Goal: Check status: Check status

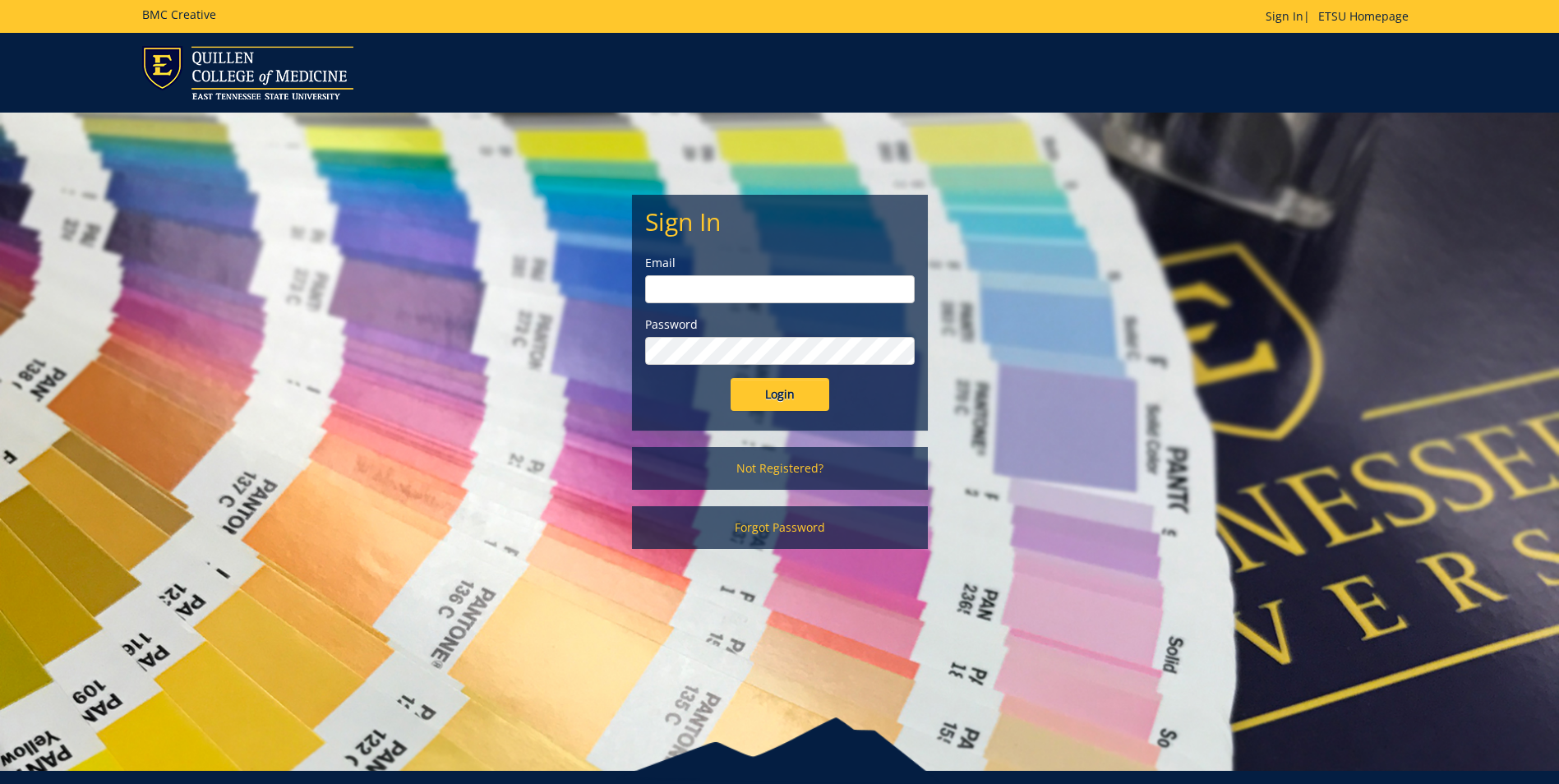
type input "[EMAIL_ADDRESS][DOMAIN_NAME]"
drag, startPoint x: 789, startPoint y: 398, endPoint x: 790, endPoint y: 370, distance: 28.0
click at [788, 398] on input "Login" at bounding box center [780, 394] width 99 height 33
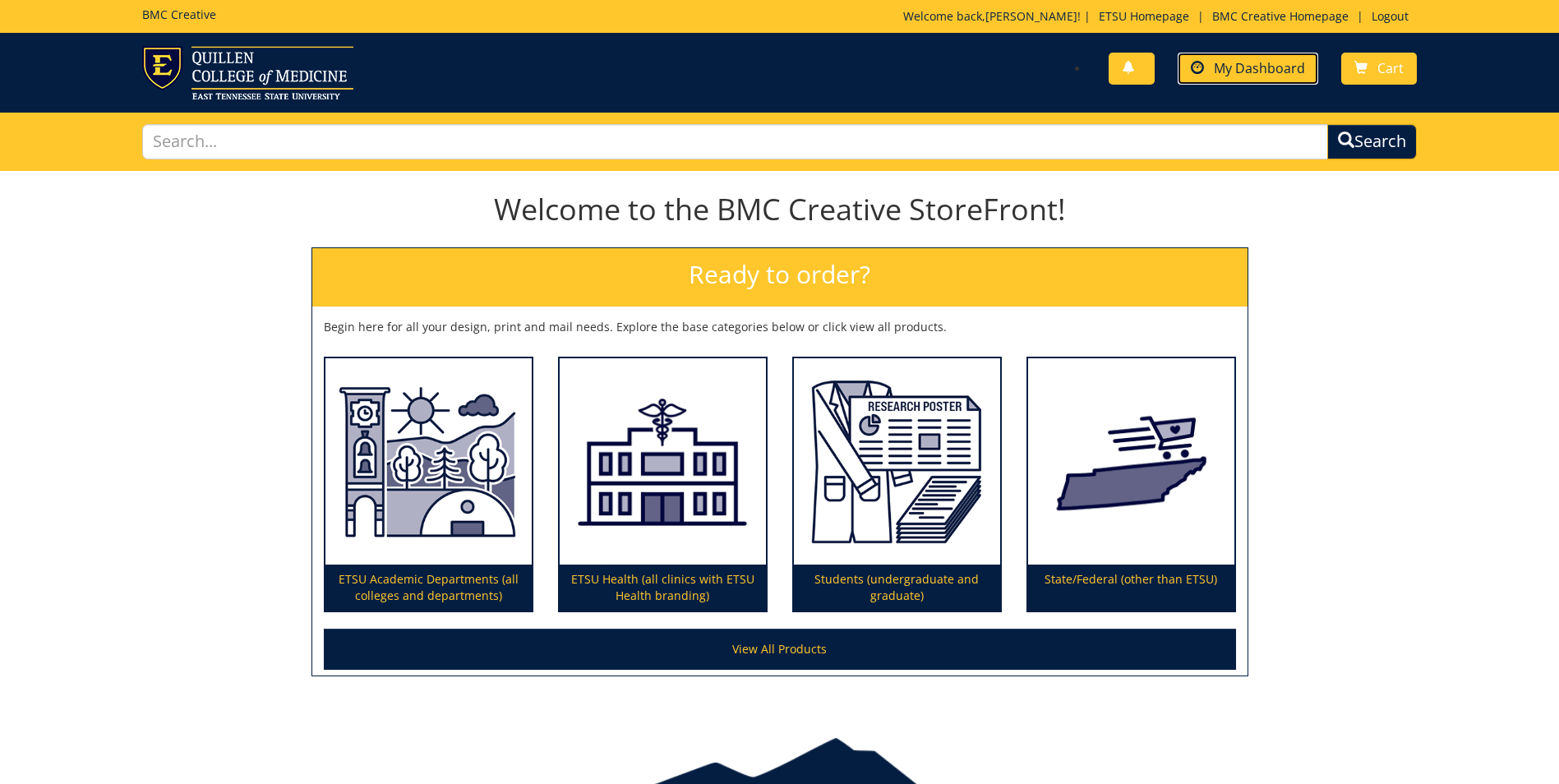
click at [1228, 74] on span "My Dashboard" at bounding box center [1259, 68] width 91 height 18
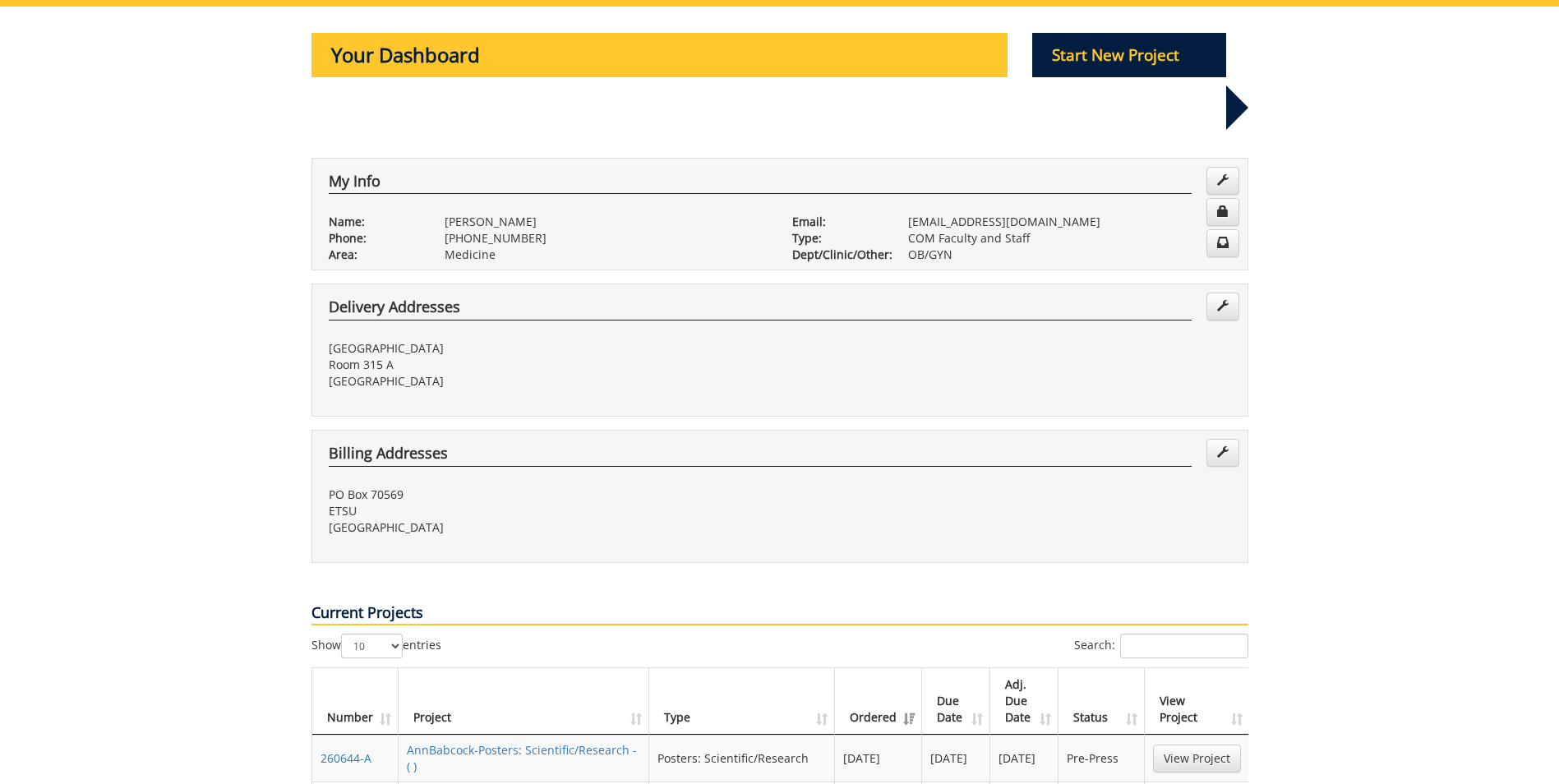
scroll to position [246, 0]
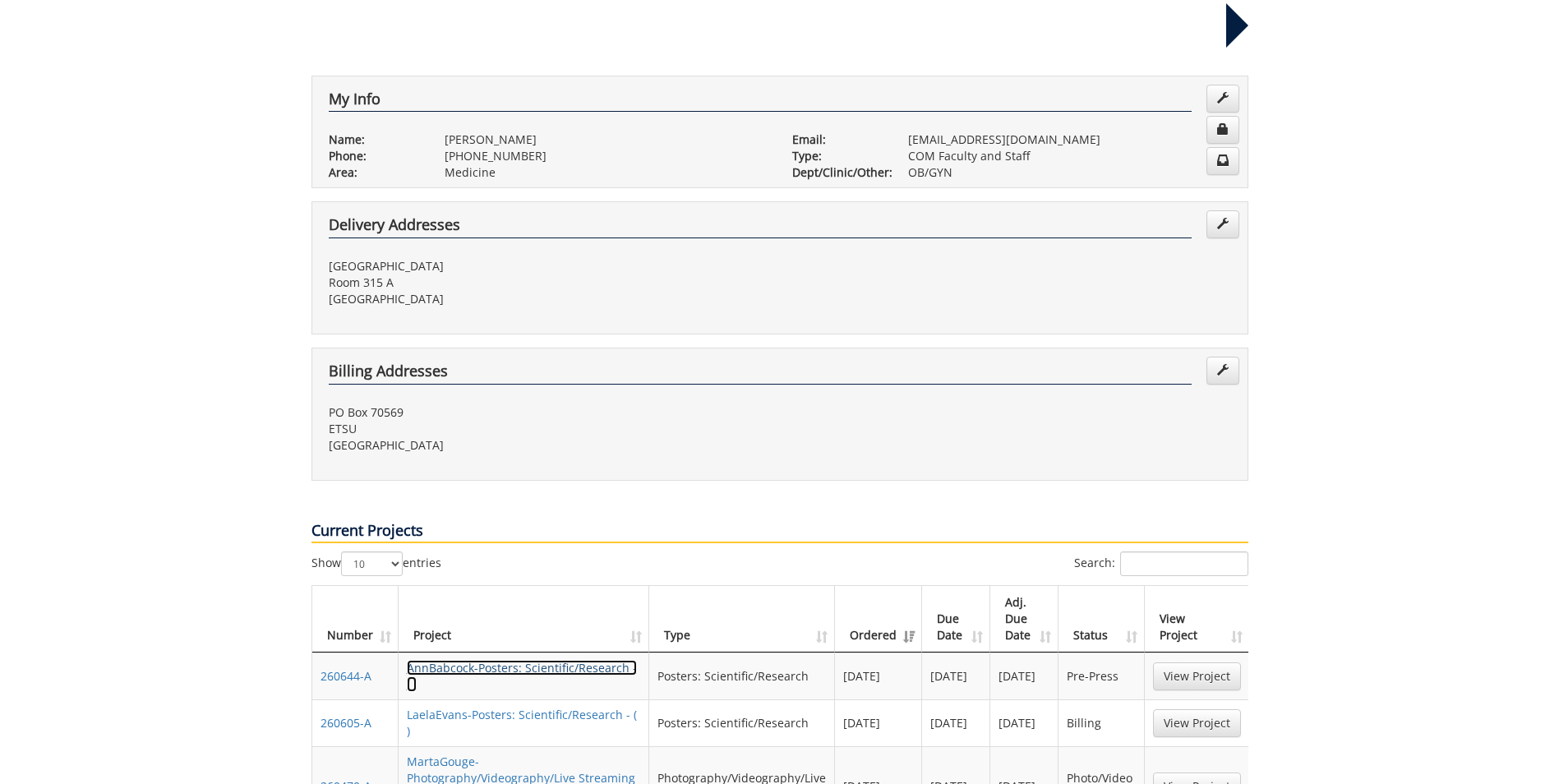
click at [506, 660] on link "AnnBabcock-Posters: Scientific/Research - ( )" at bounding box center [522, 676] width 230 height 32
click at [495, 707] on link "LaelaEvans-Posters: Scientific/Research - ( )" at bounding box center [522, 723] width 230 height 32
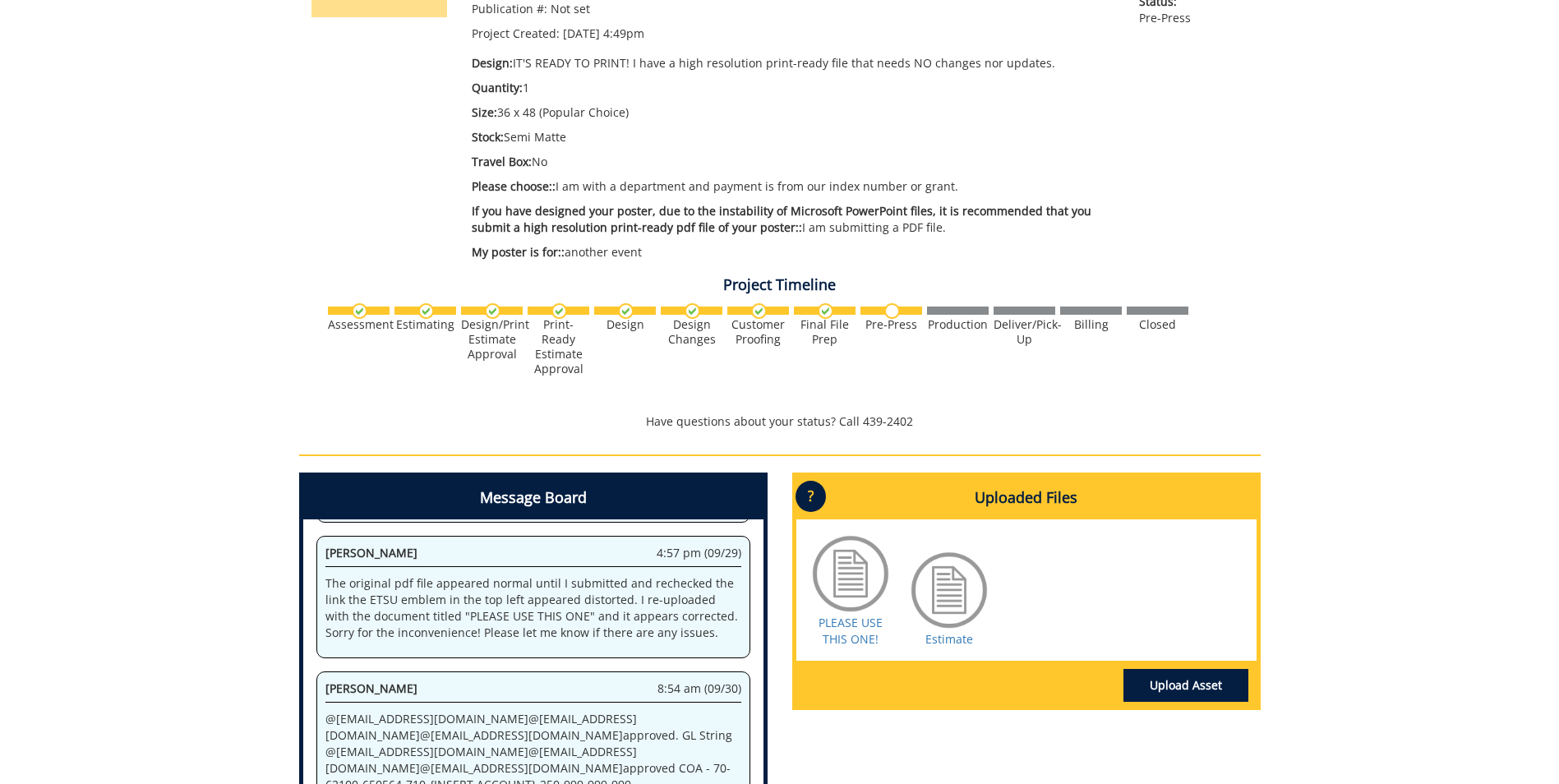
scroll to position [411, 0]
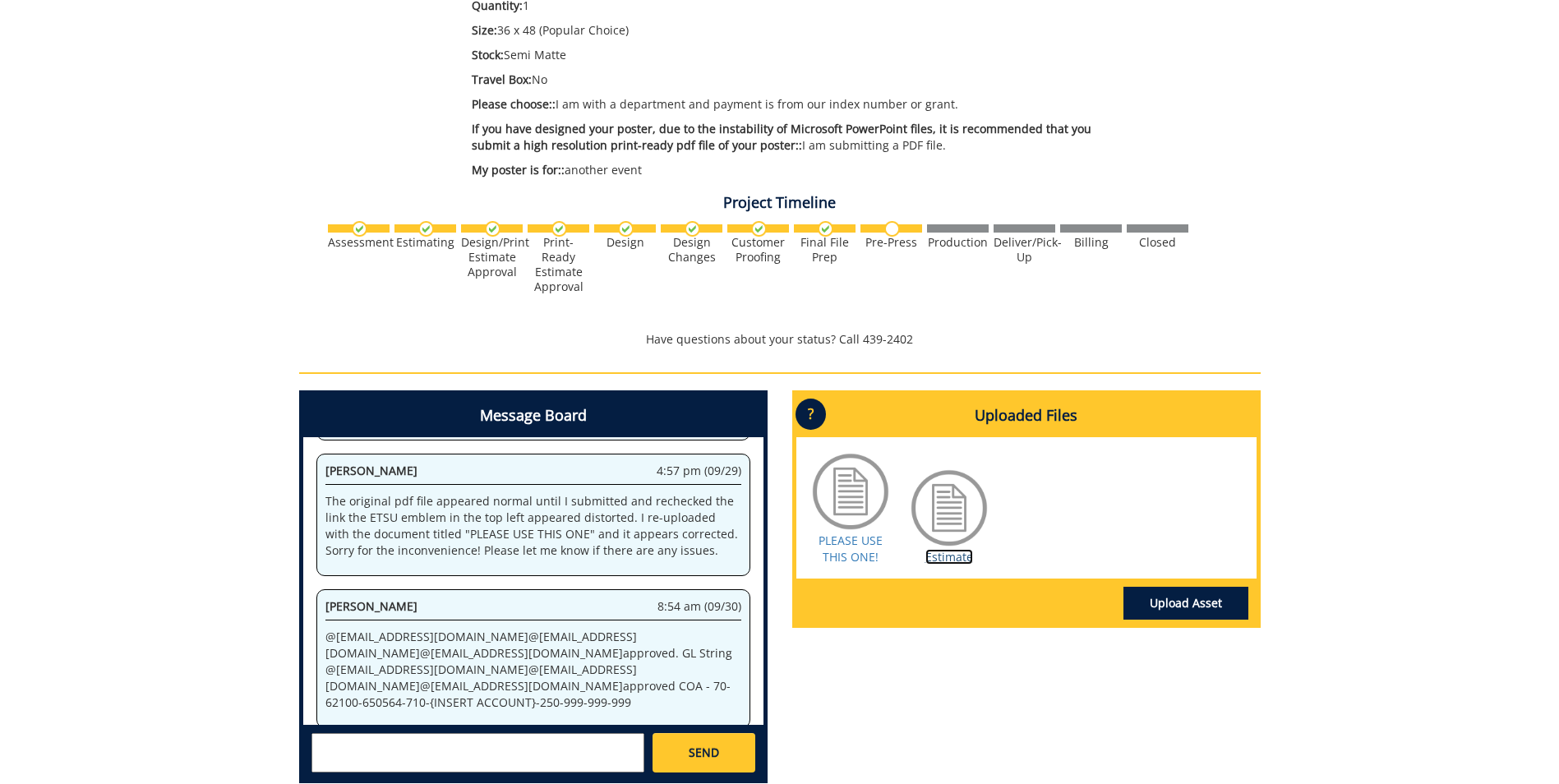
click at [960, 554] on link "Estimate" at bounding box center [949, 557] width 48 height 16
click at [547, 687] on p "@ conleyga@etsu.edu @ moorela1@etsu.edu @ babcockae@etsu.edu approved. GL Strin…" at bounding box center [533, 668] width 416 height 82
drag, startPoint x: 532, startPoint y: 668, endPoint x: 648, endPoint y: 676, distance: 116.3
click at [648, 676] on p "@ conleyga@etsu.edu @ moorela1@etsu.edu @ babcockae@etsu.edu approved. GL Strin…" at bounding box center [533, 668] width 416 height 82
copy p "70-62100-650564-710"
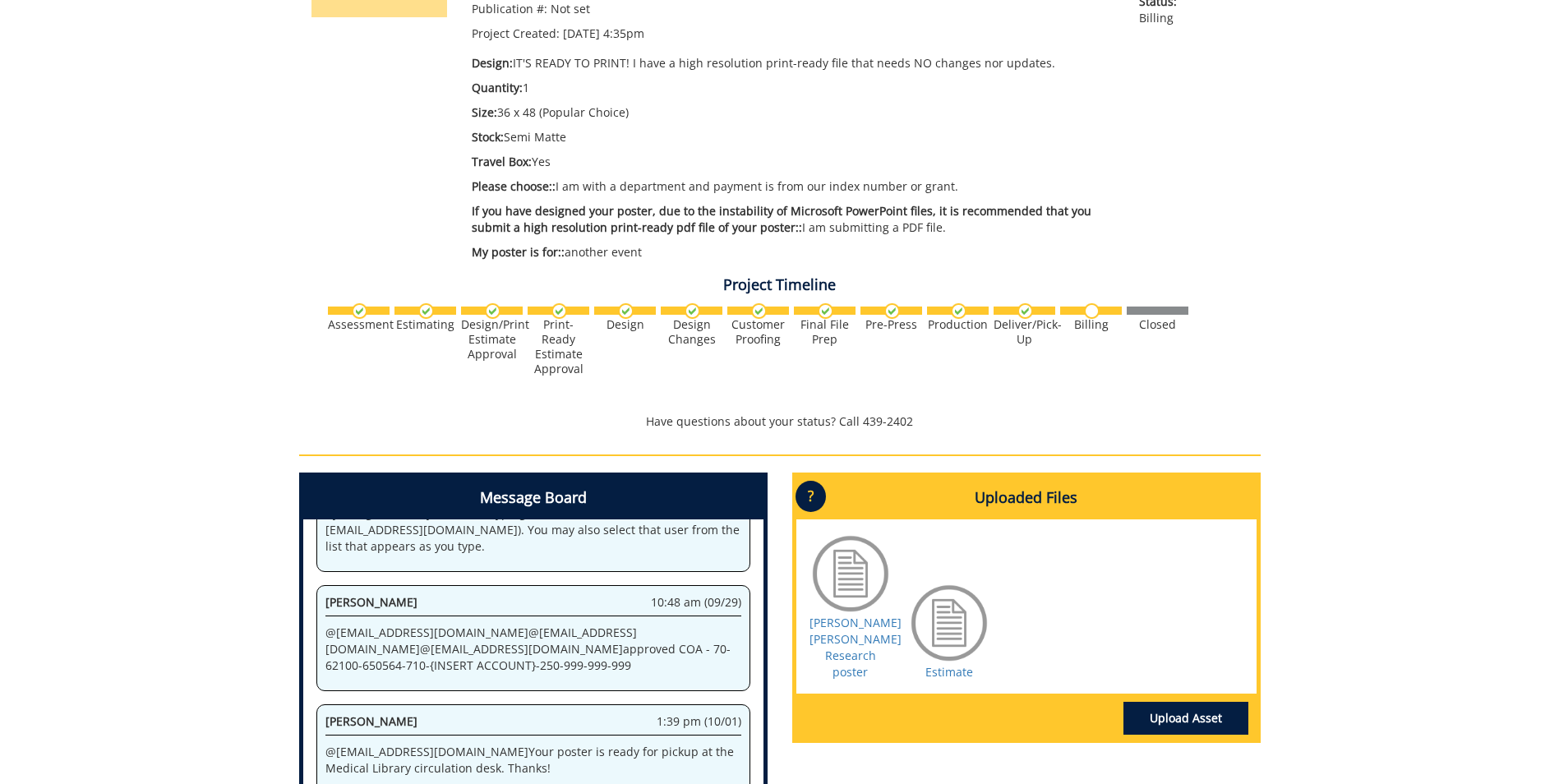
scroll to position [246, 0]
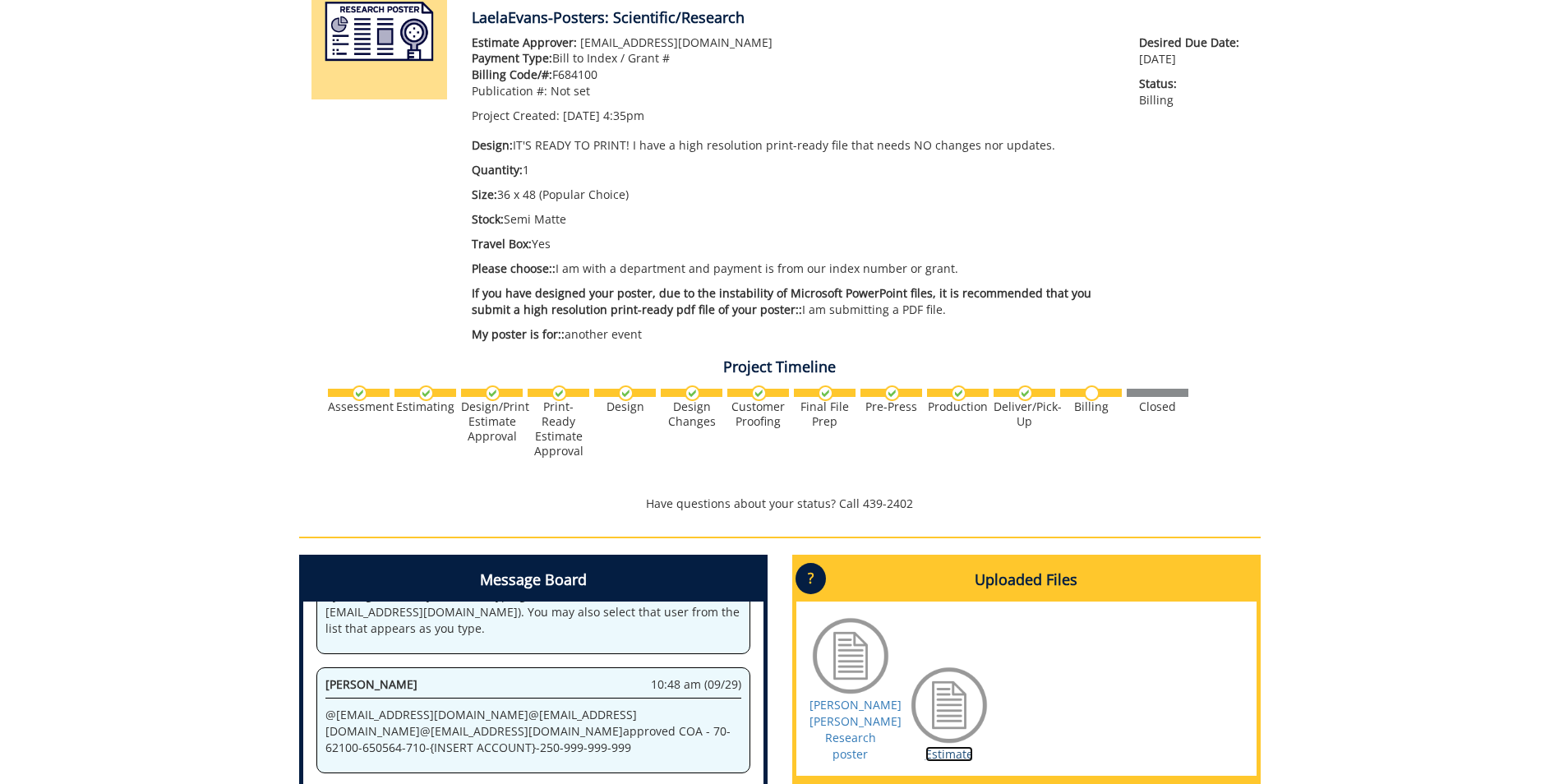
click at [961, 746] on link "Estimate" at bounding box center [949, 753] width 48 height 16
